Goal: Contribute content: Add original content to the website for others to see

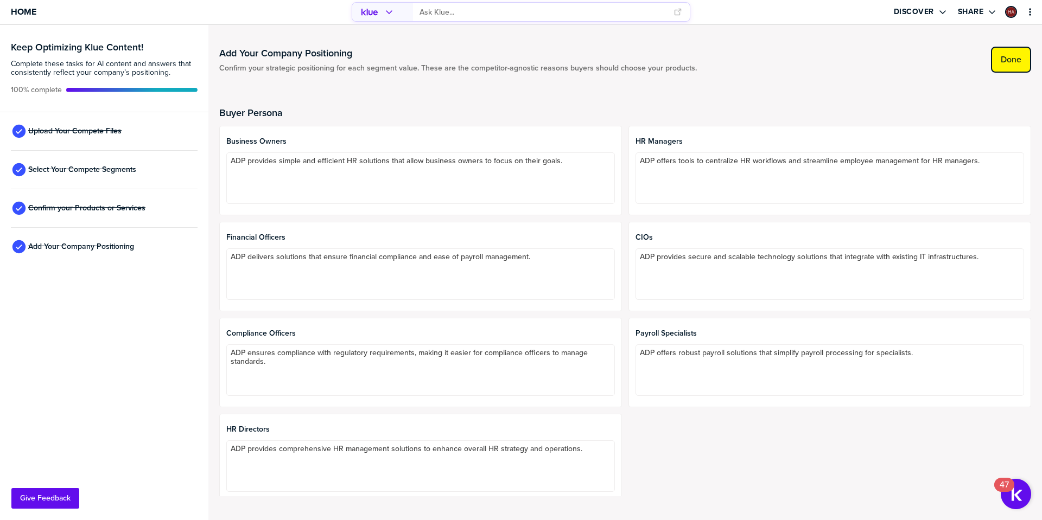
click at [1013, 64] on label "Done" at bounding box center [1010, 59] width 21 height 11
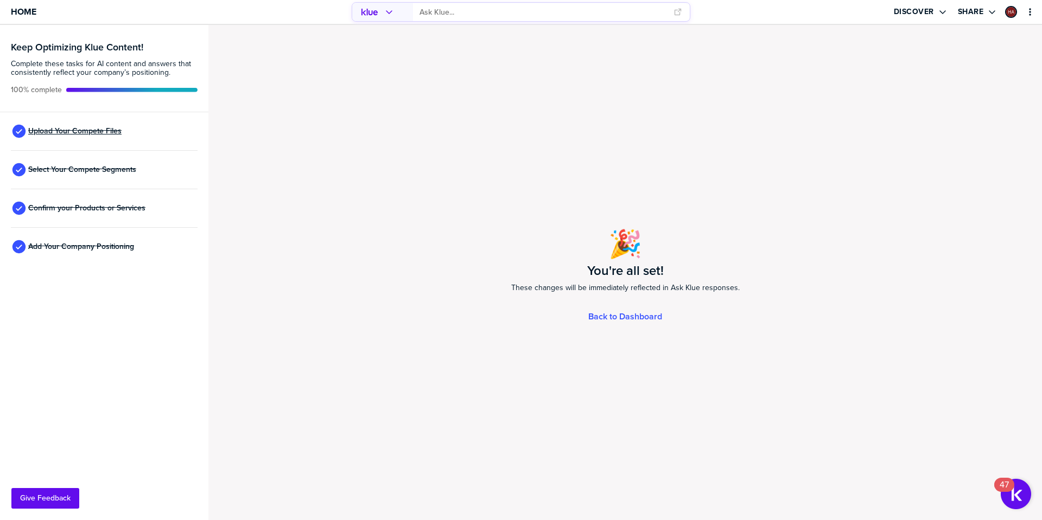
click at [88, 136] on span "Upload Your Compete Files" at bounding box center [74, 131] width 93 height 9
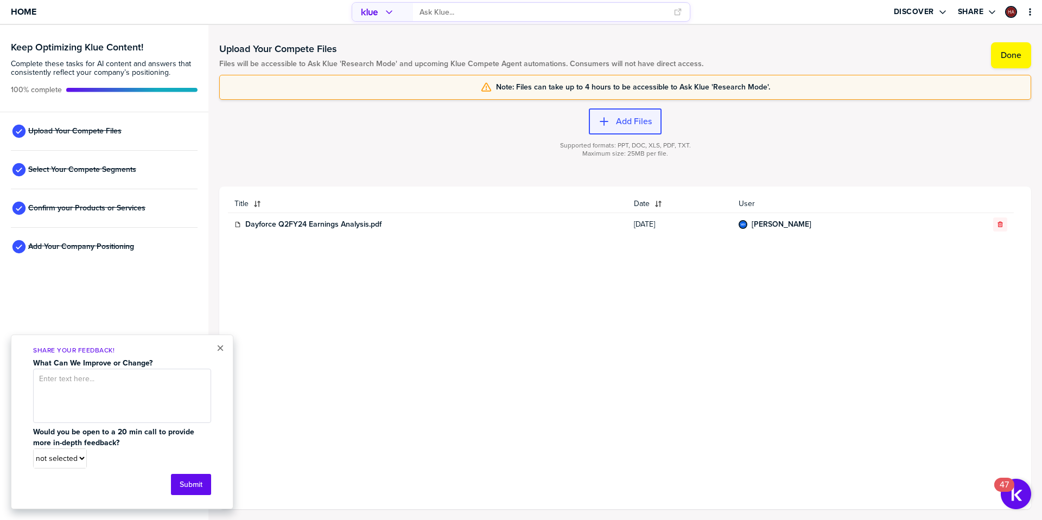
click at [627, 125] on label "Add Files" at bounding box center [634, 121] width 36 height 11
click at [629, 122] on label "Add Files" at bounding box center [634, 121] width 36 height 11
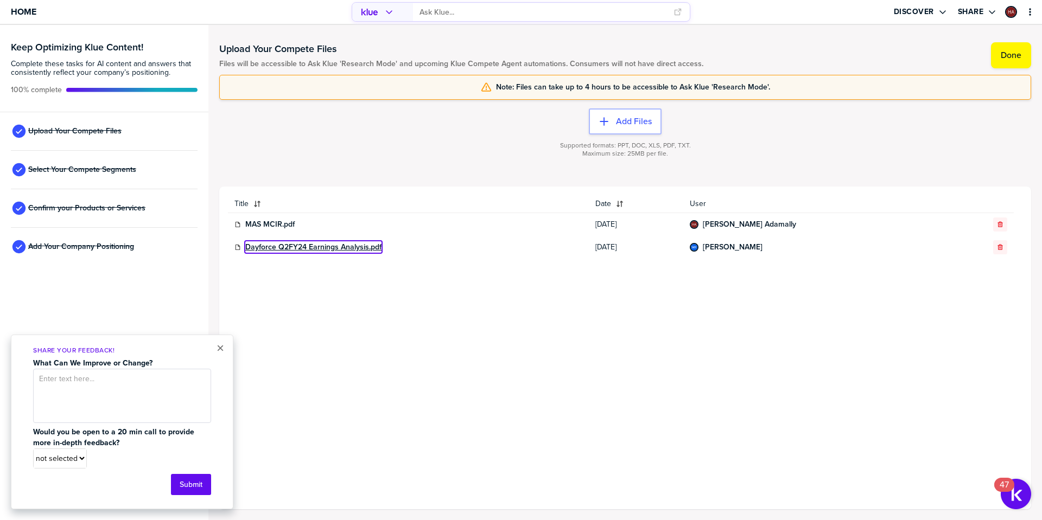
click at [304, 248] on link "Dayforce Q2FY24 Earnings Analysis.pdf" at bounding box center [313, 247] width 136 height 9
click at [437, 14] on input "primary" at bounding box center [542, 12] width 247 height 18
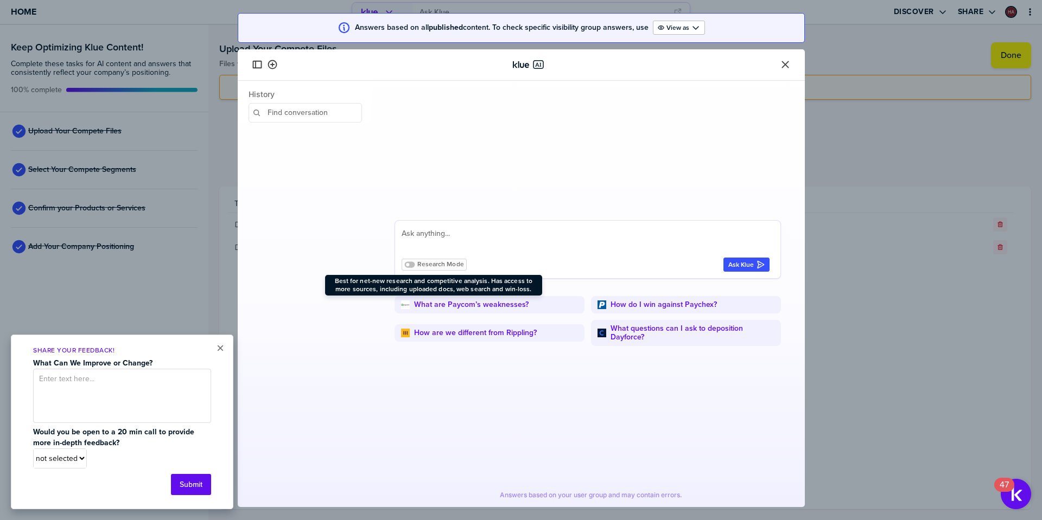
click at [418, 263] on span "Research Mode" at bounding box center [440, 264] width 47 height 8
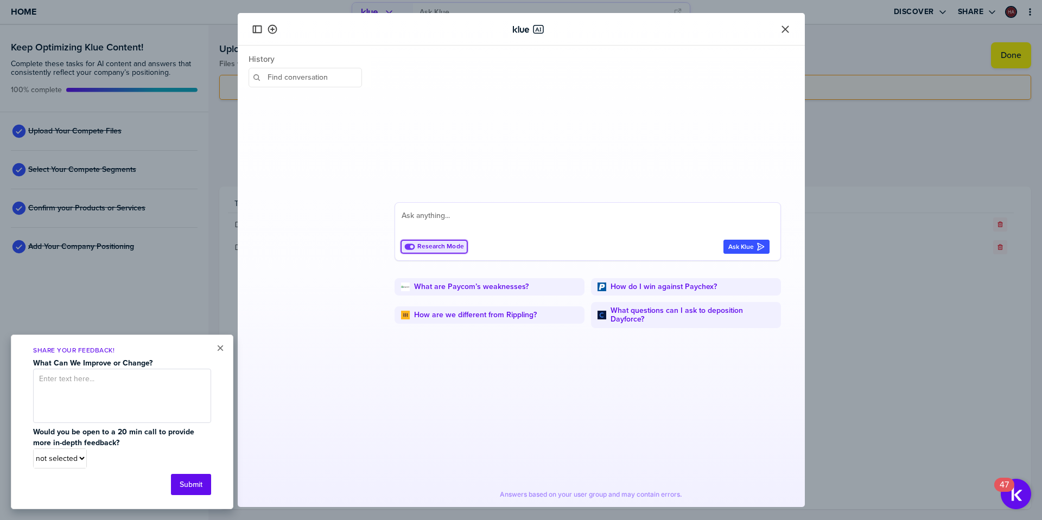
click at [467, 222] on textarea at bounding box center [585, 222] width 368 height 26
paste textarea "Dayforce Q2FY24 Earnings Analysis"
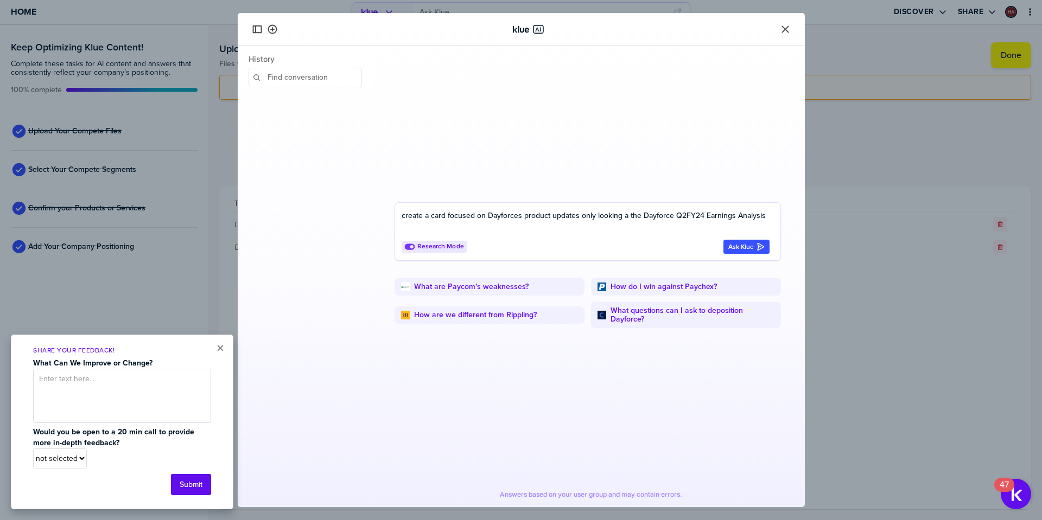
type textarea "create a card focused on Dayforces product updates only looking at the Dayforce…"
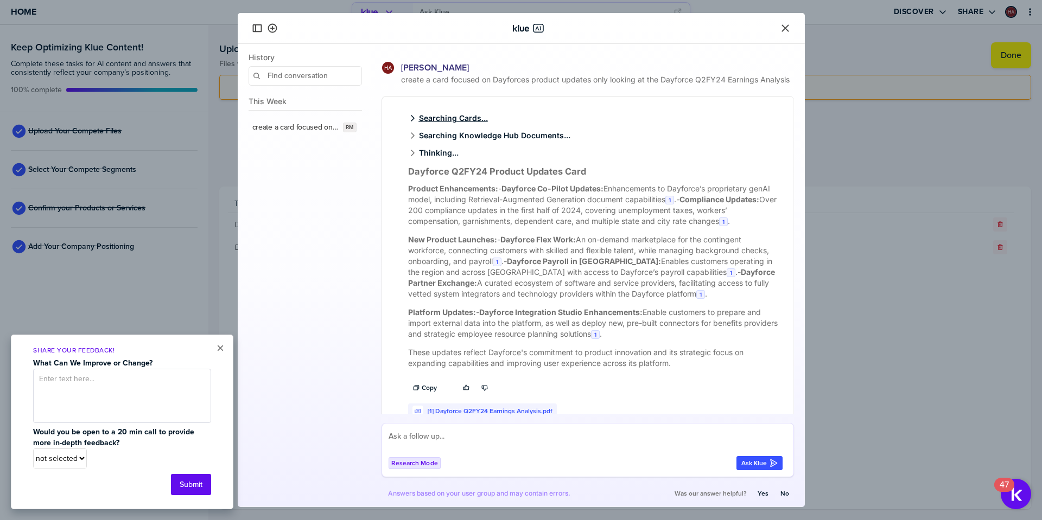
click at [448, 123] on span "Searching Cards..." at bounding box center [448, 118] width 80 height 9
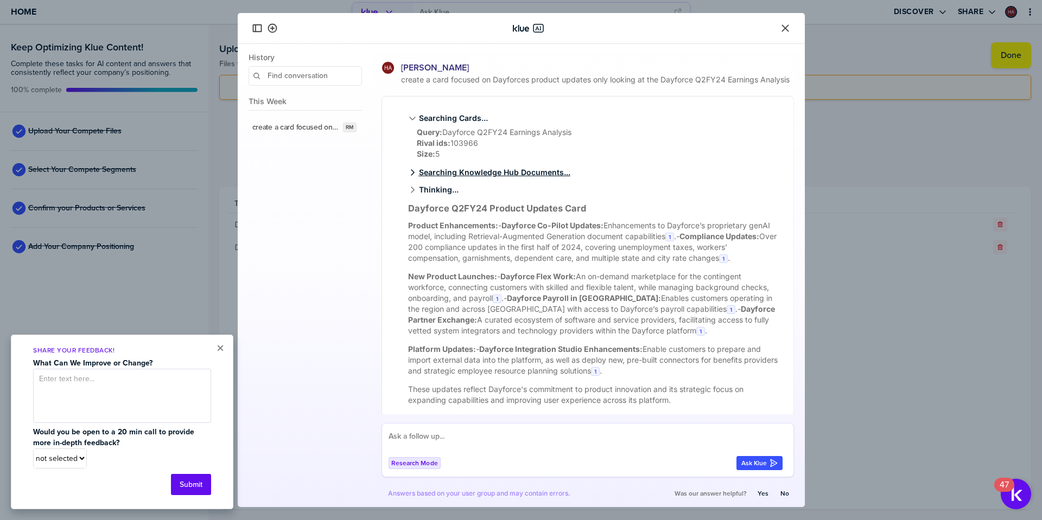
click at [472, 177] on span "Searching Knowledge Hub Documents..." at bounding box center [489, 172] width 162 height 9
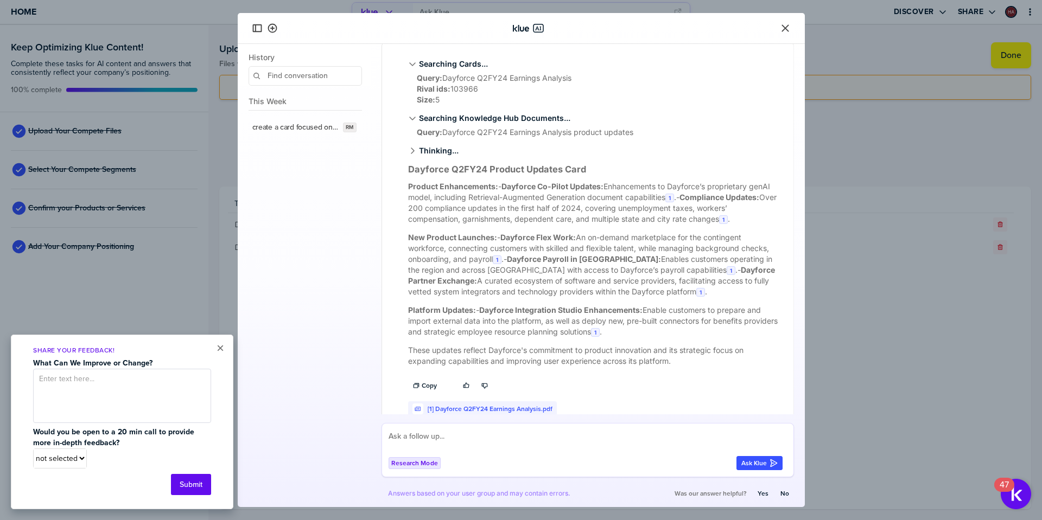
scroll to position [85, 0]
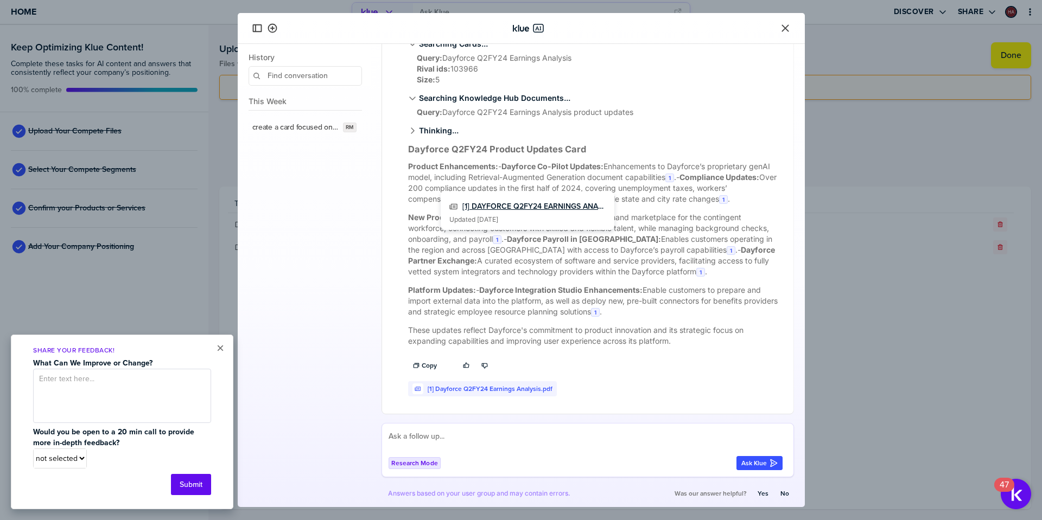
click at [547, 205] on link "[1] DAYFORCE Q2FY24 EARNINGS ANALYSIS.PDF" at bounding box center [533, 206] width 143 height 9
click at [783, 27] on icon "Close" at bounding box center [784, 27] width 7 height 7
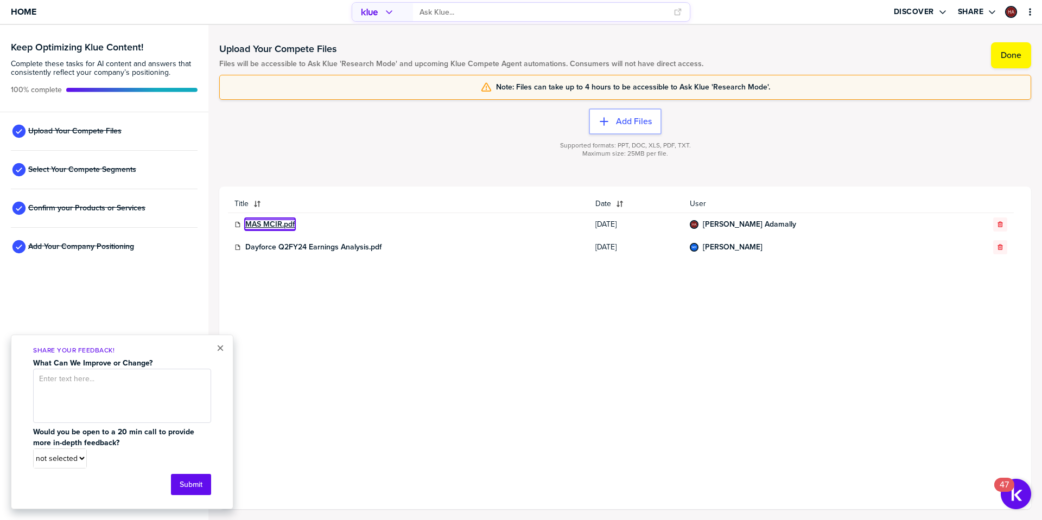
click at [269, 221] on link "MAS MCIR.pdf" at bounding box center [269, 224] width 49 height 9
click at [374, 11] on icon "primary" at bounding box center [375, 12] width 4 height 5
click at [470, 14] on input "primary" at bounding box center [542, 12] width 247 height 18
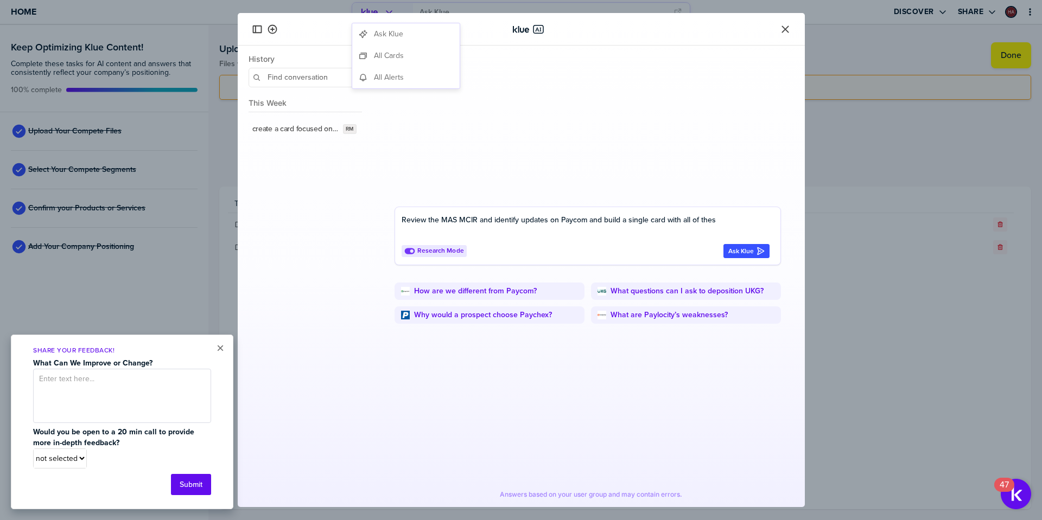
type textarea "Review the MAS MCIR and identify updates on Paycom and build a single card with…"
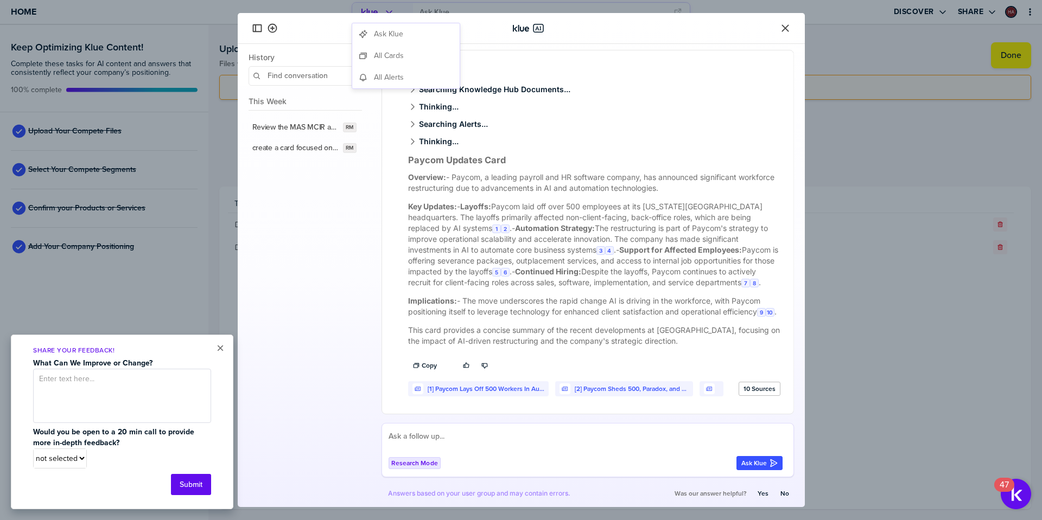
scroll to position [57, 0]
click at [442, 444] on textarea at bounding box center [585, 441] width 394 height 22
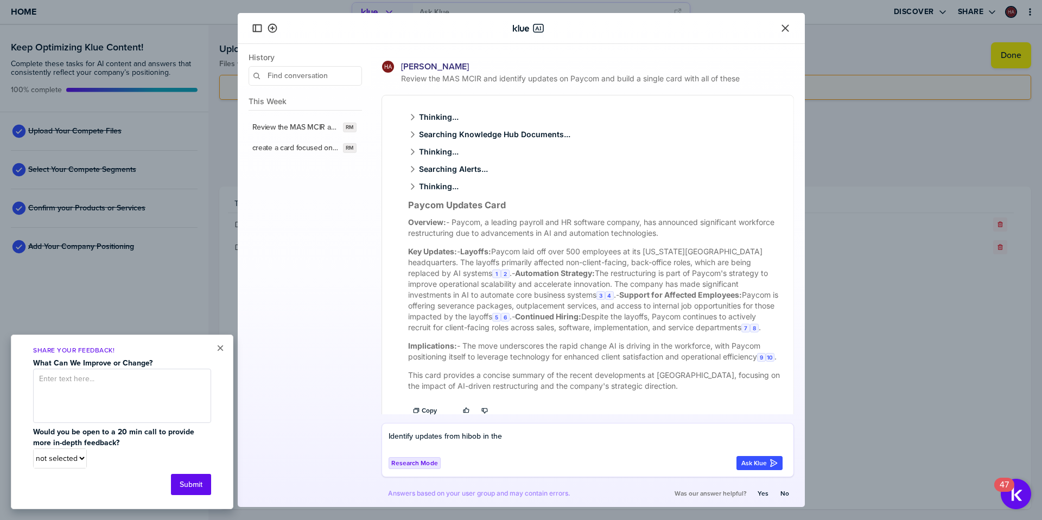
scroll to position [0, 0]
drag, startPoint x: 481, startPoint y: 80, endPoint x: 444, endPoint y: 82, distance: 37.0
click at [444, 82] on span "Review the MAS MCIR and identify updates on Paycom and build a single card with…" at bounding box center [596, 79] width 395 height 11
copy span "MAS MCIR"
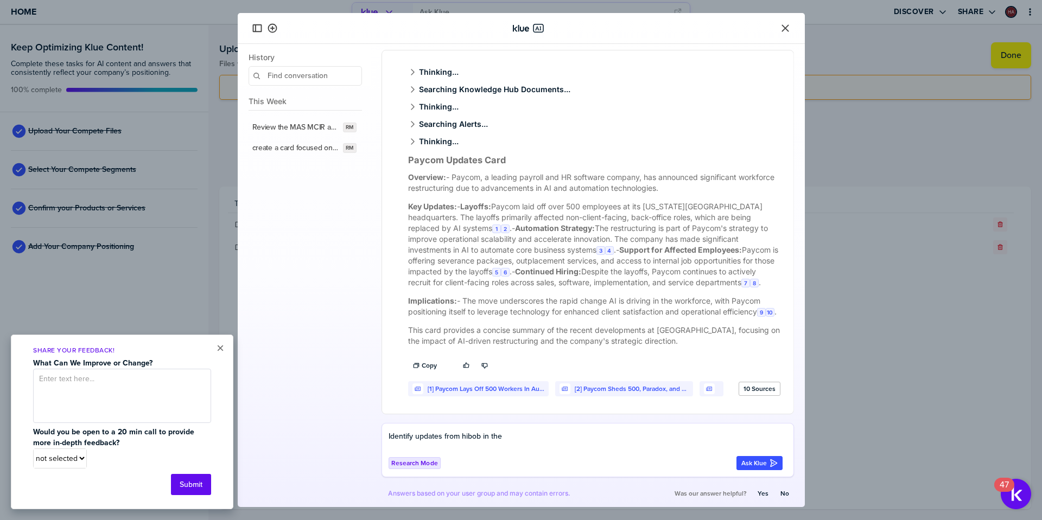
click at [532, 440] on textarea "Identify updates from hibob in the" at bounding box center [585, 441] width 394 height 22
paste textarea "MAS MCIR"
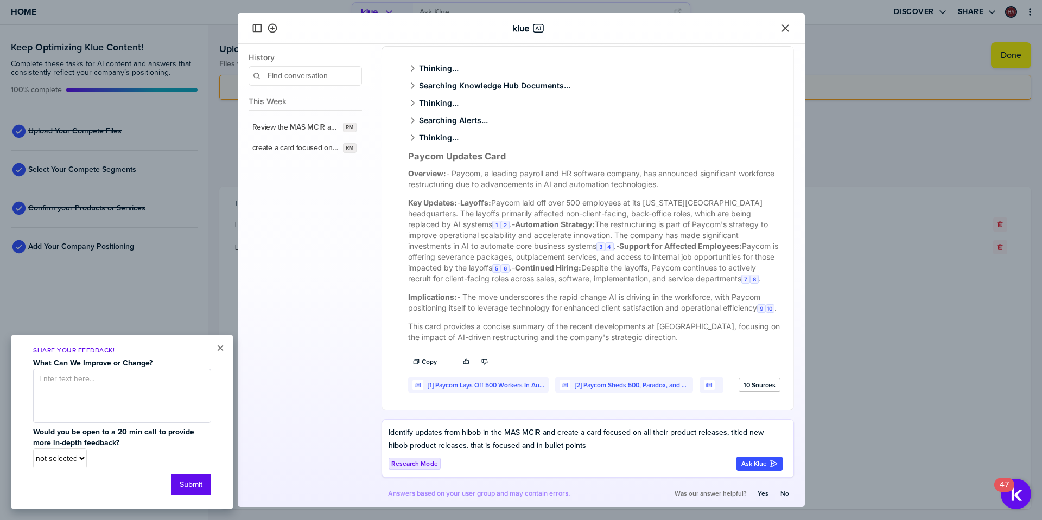
type textarea "Identify updates from hibob in the MAS MCIR and create a card focused on all th…"
click at [759, 463] on div "Ask Klue" at bounding box center [759, 463] width 36 height 9
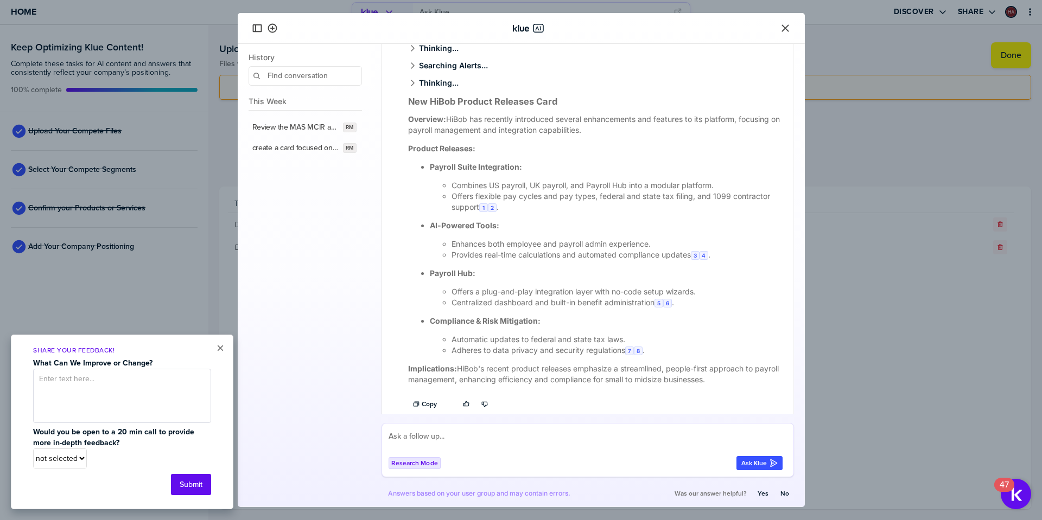
scroll to position [582, 0]
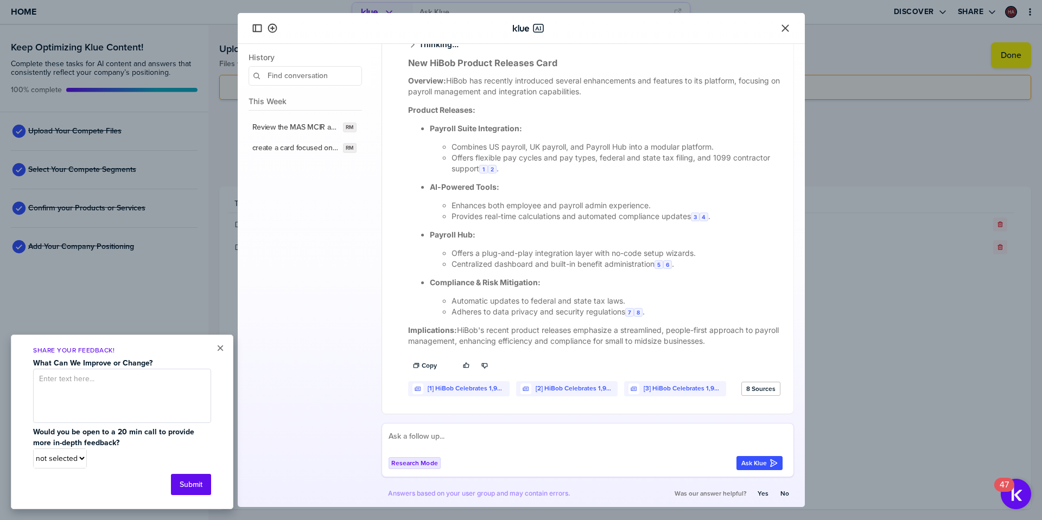
click at [495, 440] on textarea at bounding box center [585, 441] width 394 height 22
type textarea "Create a card using the information in MAS MCIR on [PERSON_NAME]'s US payroll"
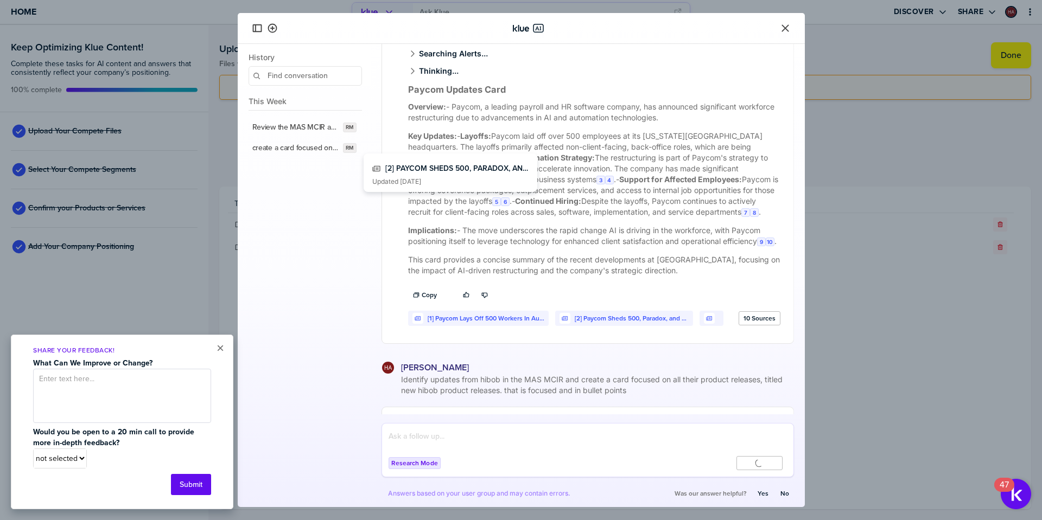
scroll to position [163, 0]
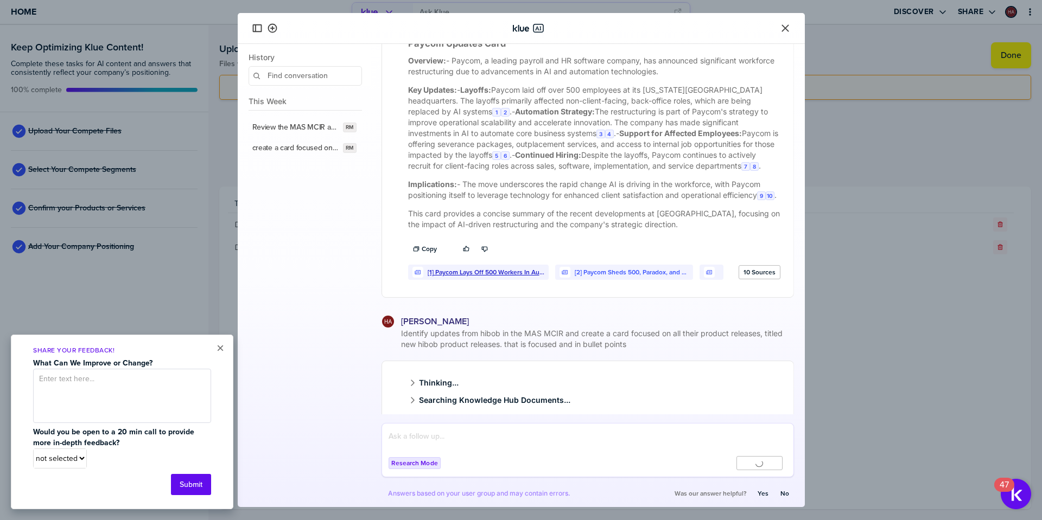
click at [457, 277] on link "[1] Paycom Lays Off 500 Workers In Automation Restructuring" at bounding box center [485, 273] width 117 height 8
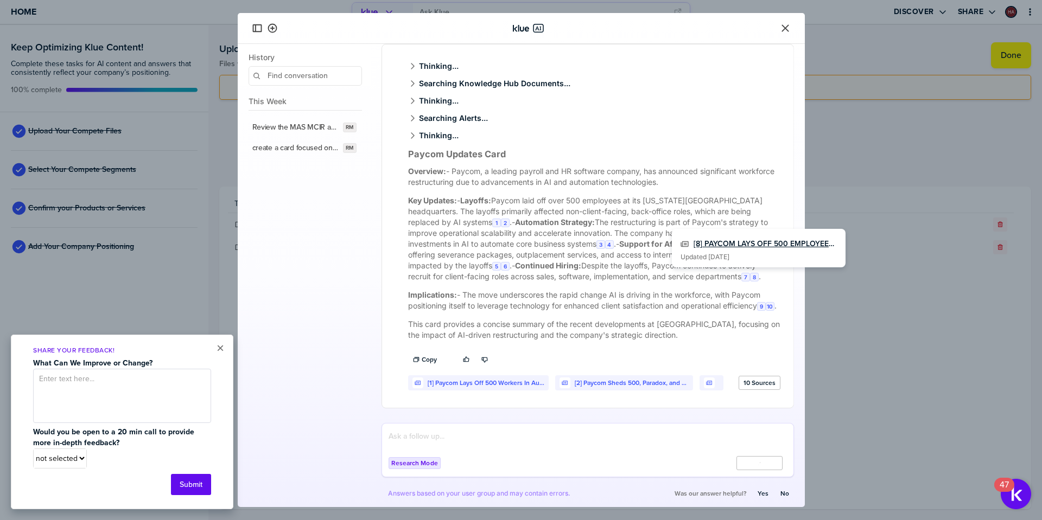
click at [780, 243] on link "[8] PAYCOM LAYS OFF 500 EMPLOYEES, WILL REPLACE JOBS WITH AI" at bounding box center [764, 244] width 143 height 9
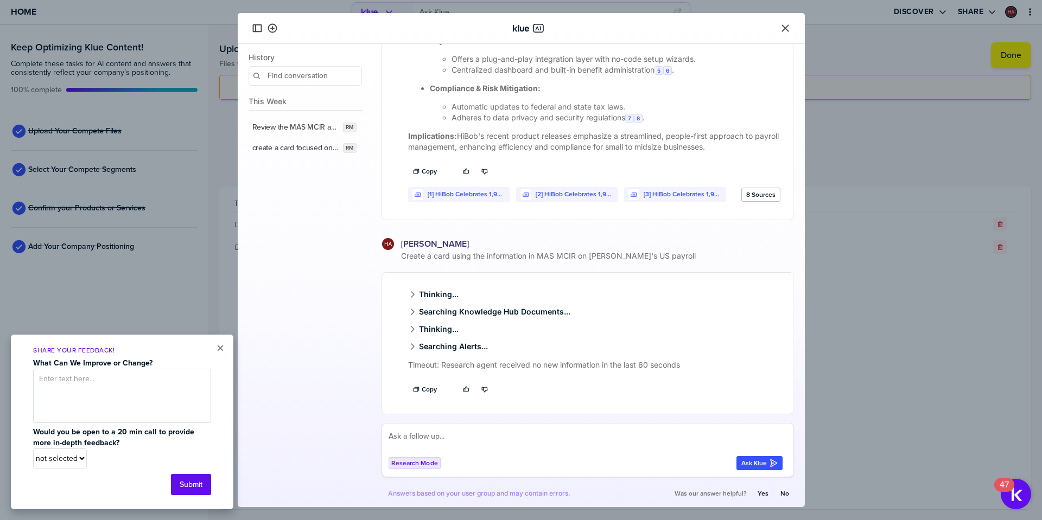
scroll to position [776, 0]
